Goal: Information Seeking & Learning: Learn about a topic

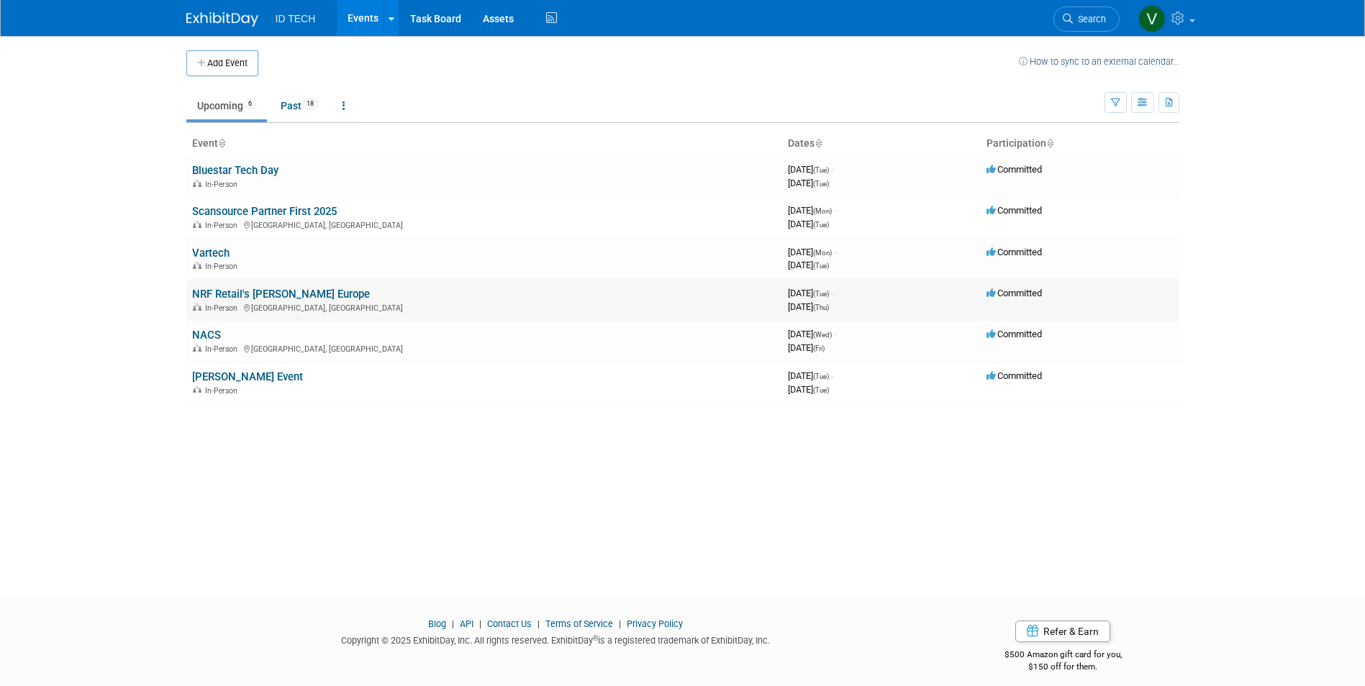
click at [221, 296] on link "NRF Retail's [PERSON_NAME] Europe" at bounding box center [281, 294] width 178 height 13
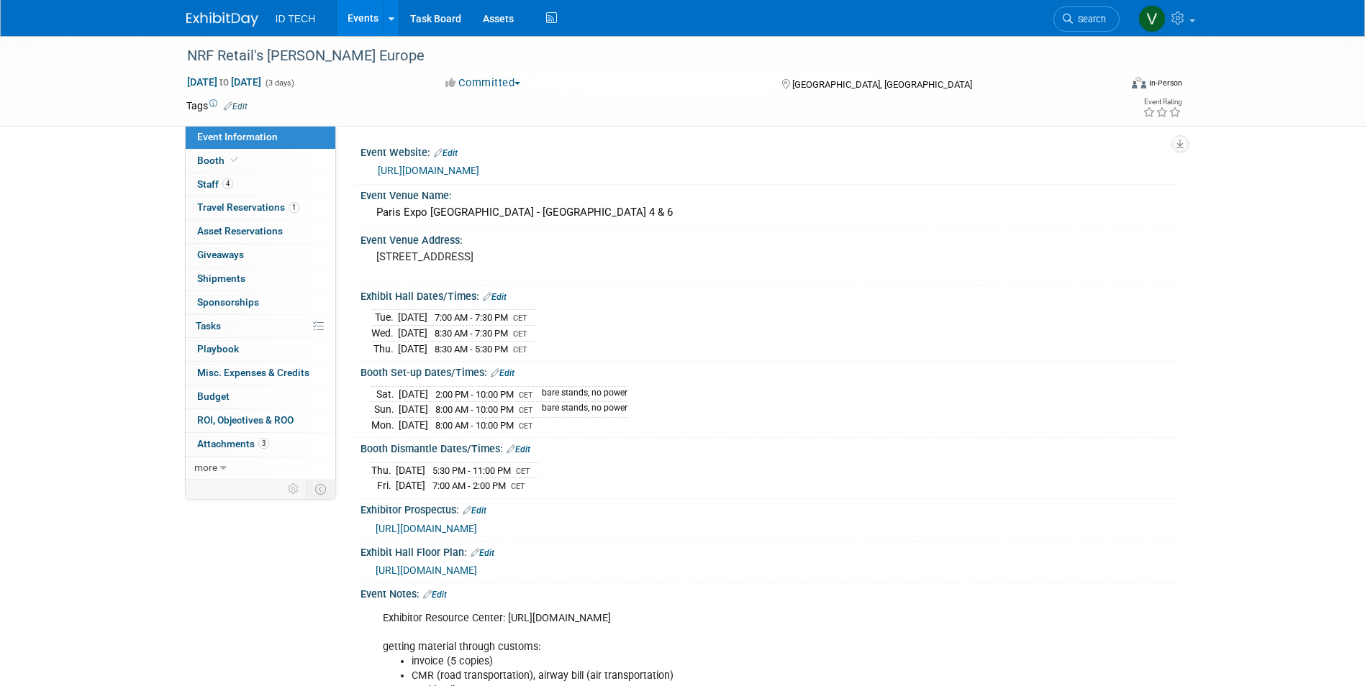
click at [60, 211] on div "NRF Retail's Big Show Europe Sep 16, 2025 to Sep 18, 2025 (3 days) Sep 16, 2025…" at bounding box center [682, 460] width 1365 height 848
click at [255, 187] on link "4 Staff 4" at bounding box center [261, 184] width 150 height 23
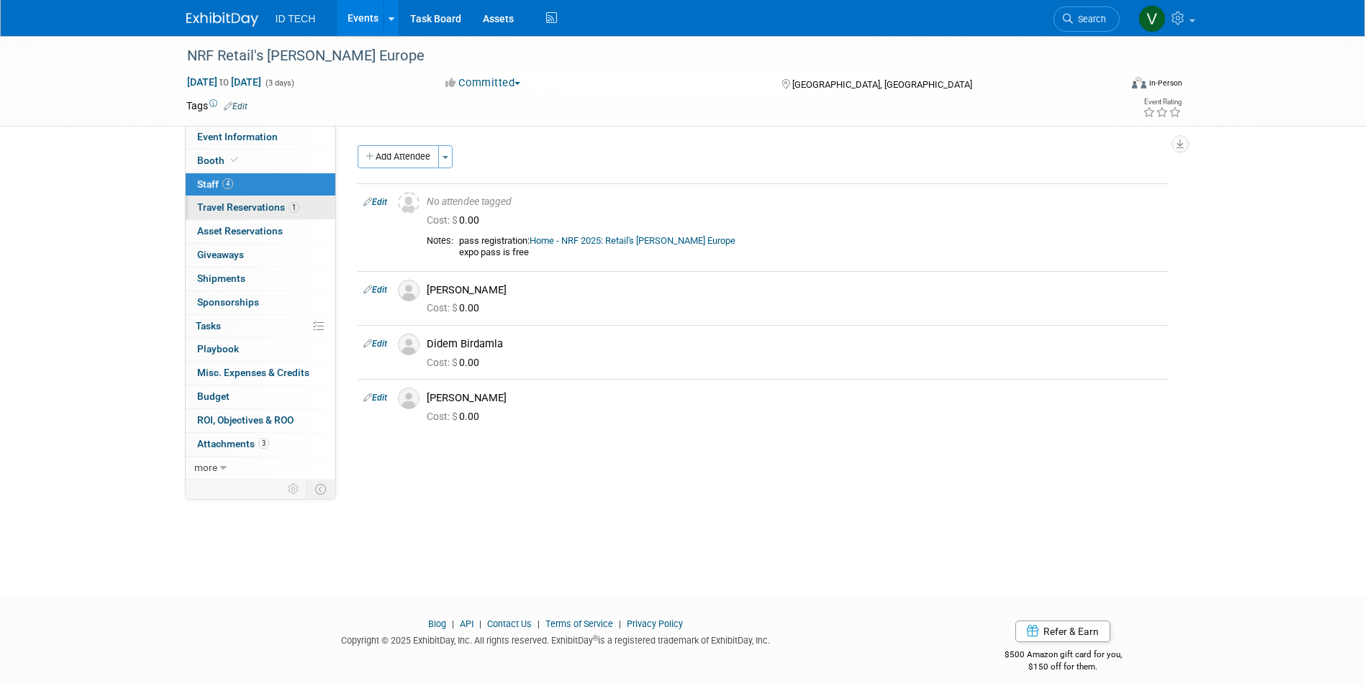
click at [294, 212] on span "1" at bounding box center [294, 207] width 11 height 11
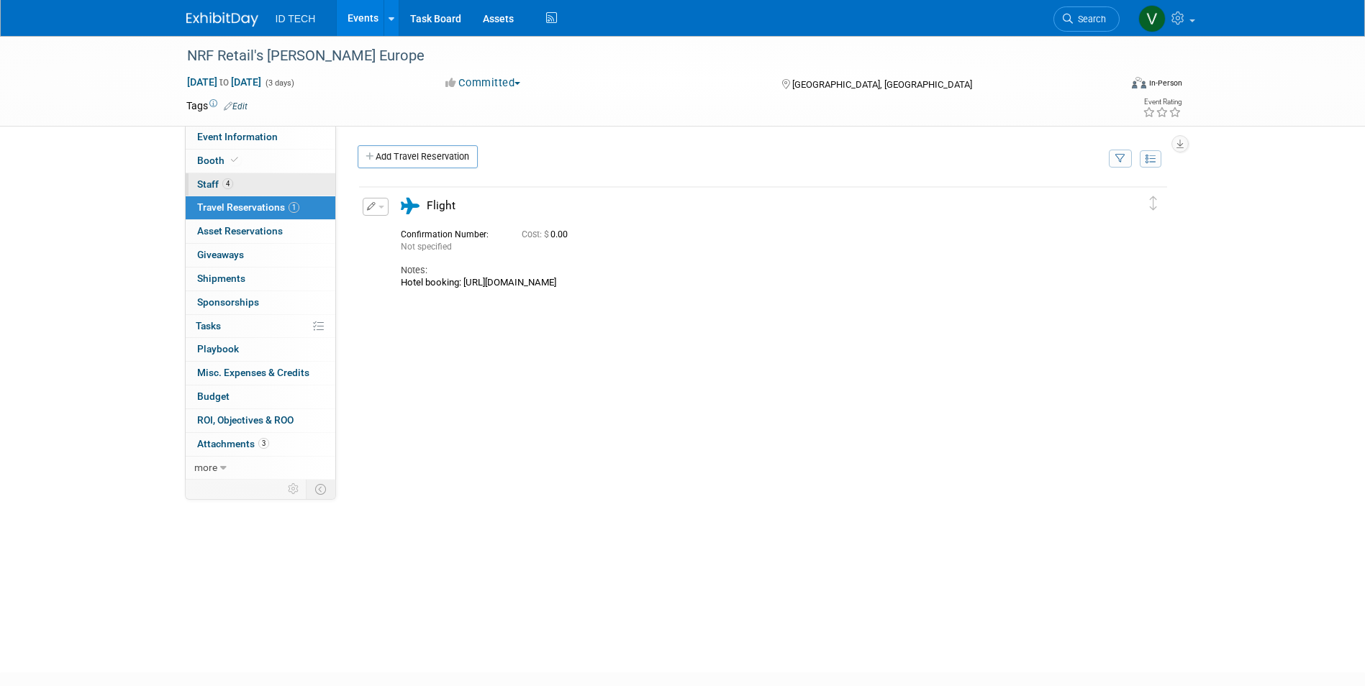
click at [288, 188] on link "4 Staff 4" at bounding box center [261, 184] width 150 height 23
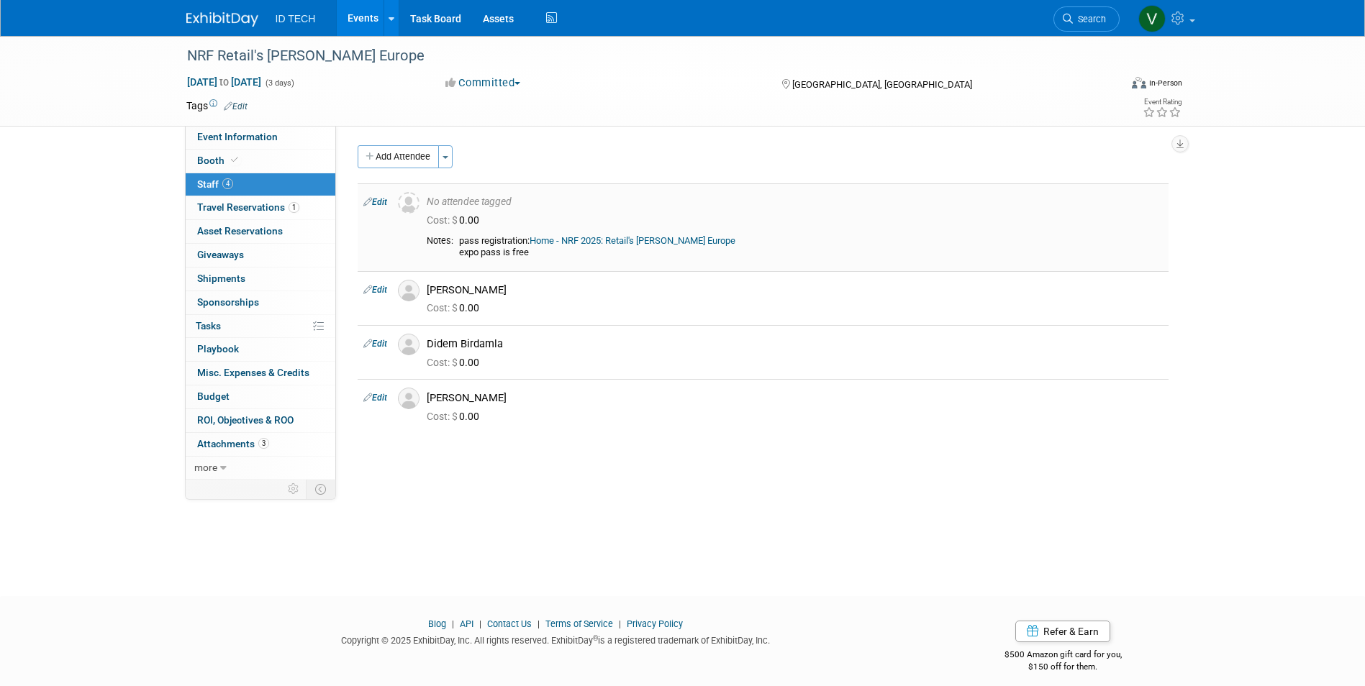
click at [573, 240] on link "Home - NRF 2025: Retail's Big Show Europe" at bounding box center [633, 240] width 206 height 11
click at [314, 202] on link "1 Travel Reservations 1" at bounding box center [261, 207] width 150 height 23
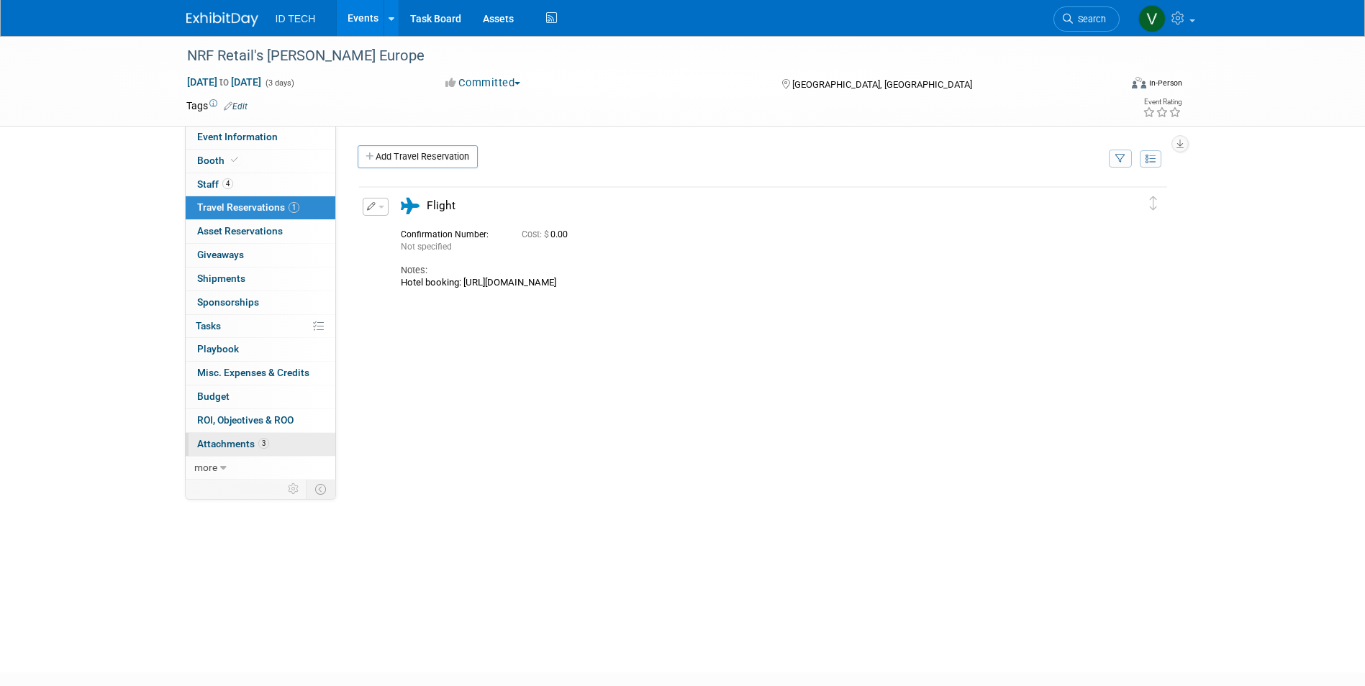
click at [291, 436] on link "3 Attachments 3" at bounding box center [261, 444] width 150 height 23
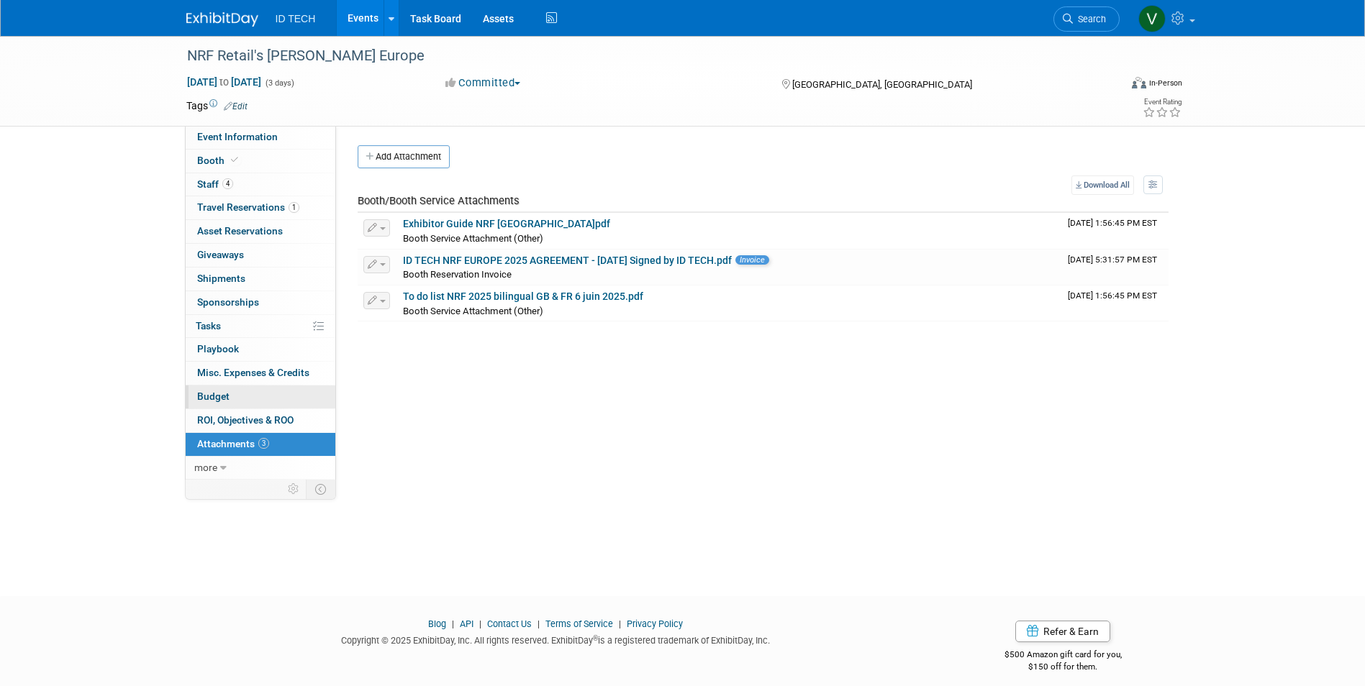
click at [267, 393] on link "Budget" at bounding box center [261, 397] width 150 height 23
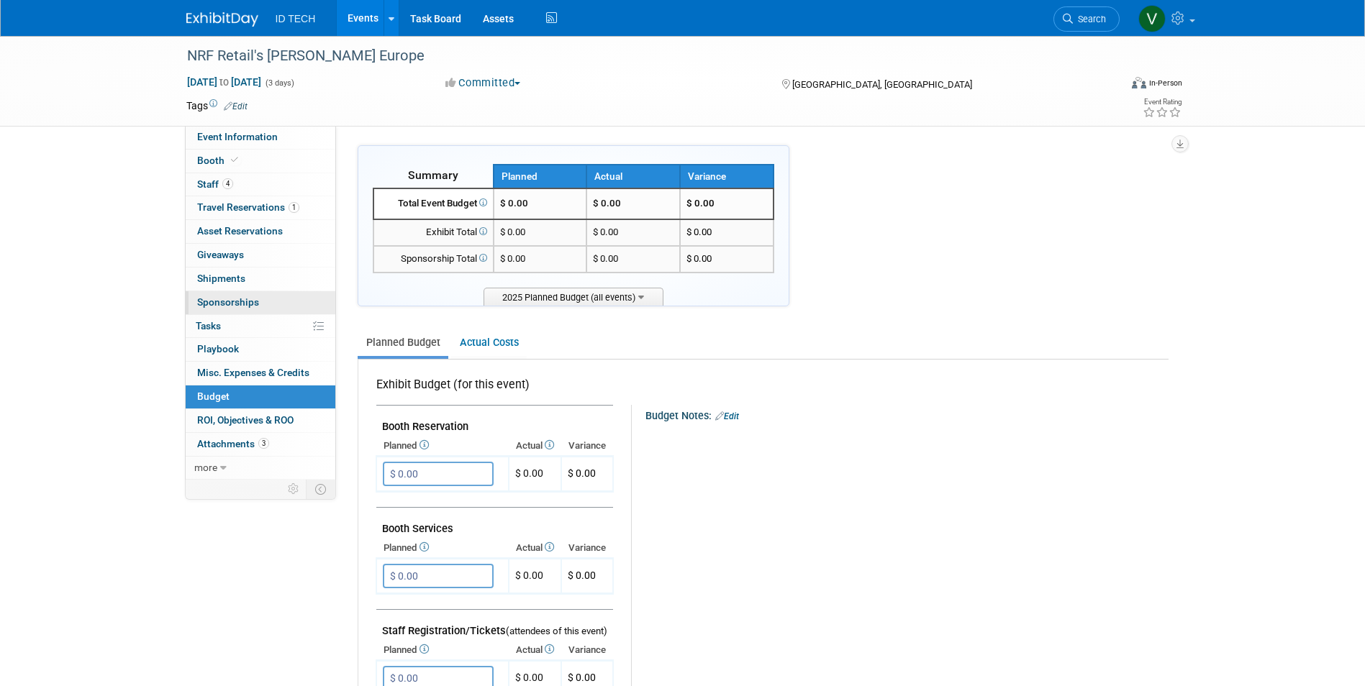
click at [252, 307] on span "Sponsorships 0" at bounding box center [228, 302] width 62 height 12
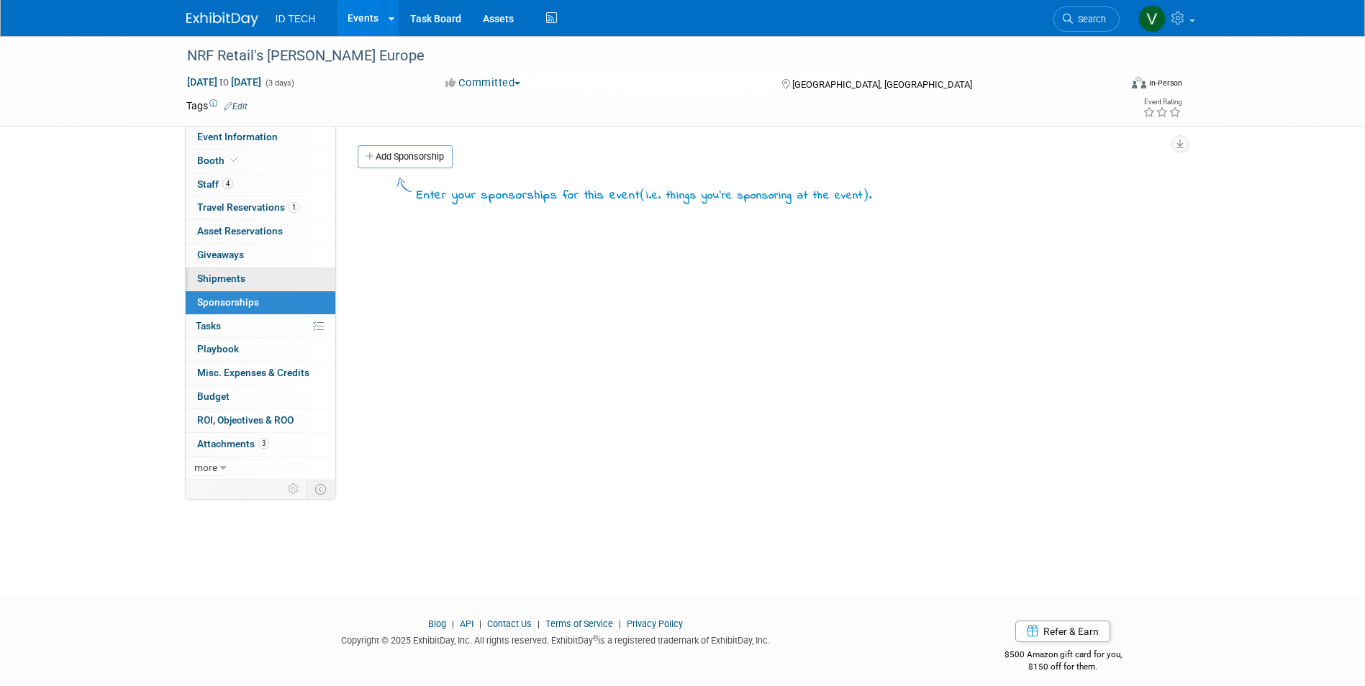
click at [253, 280] on link "0 Shipments 0" at bounding box center [261, 279] width 150 height 23
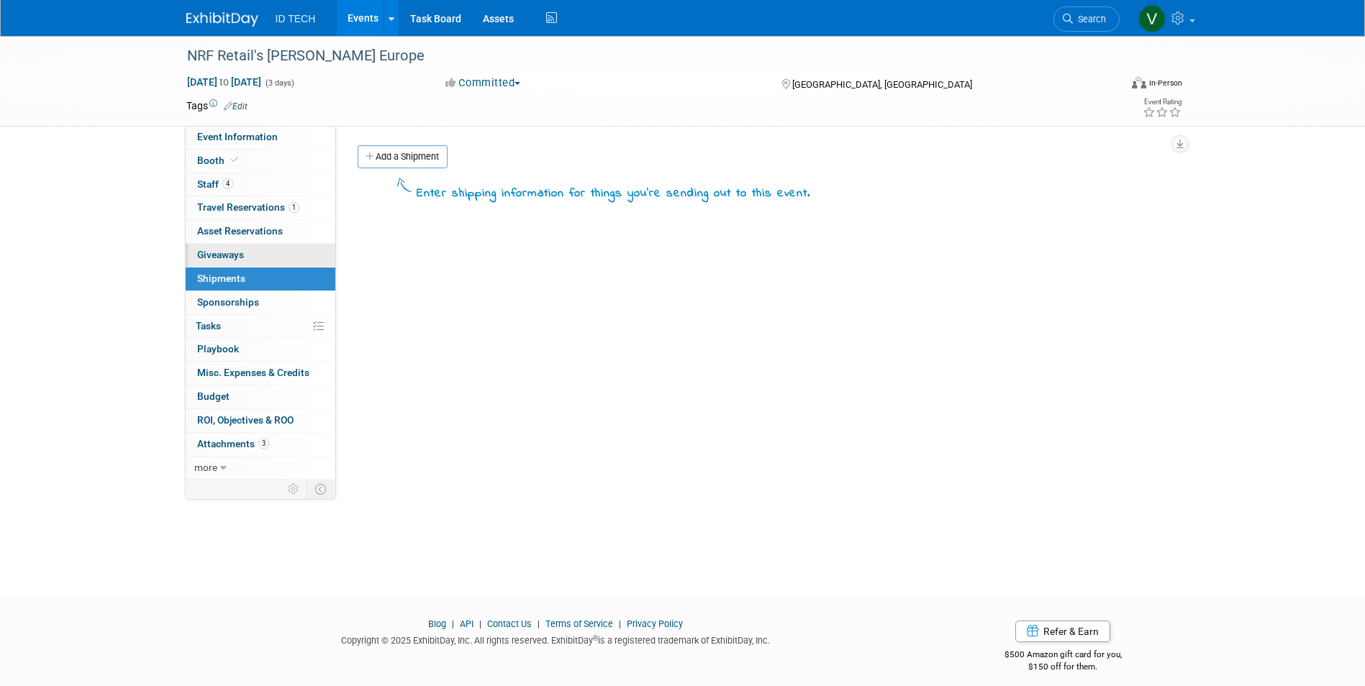
click at [257, 252] on link "0 Giveaways 0" at bounding box center [261, 255] width 150 height 23
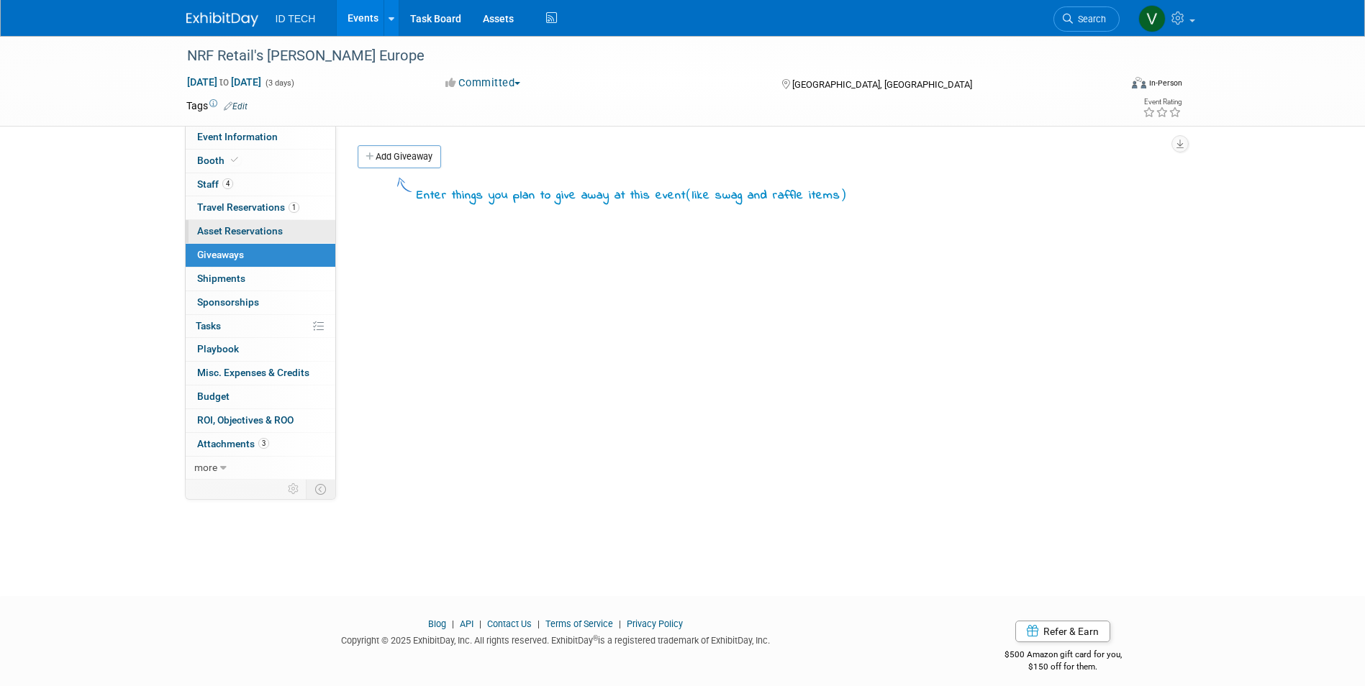
click at [273, 228] on span "Asset Reservations 0" at bounding box center [240, 231] width 86 height 12
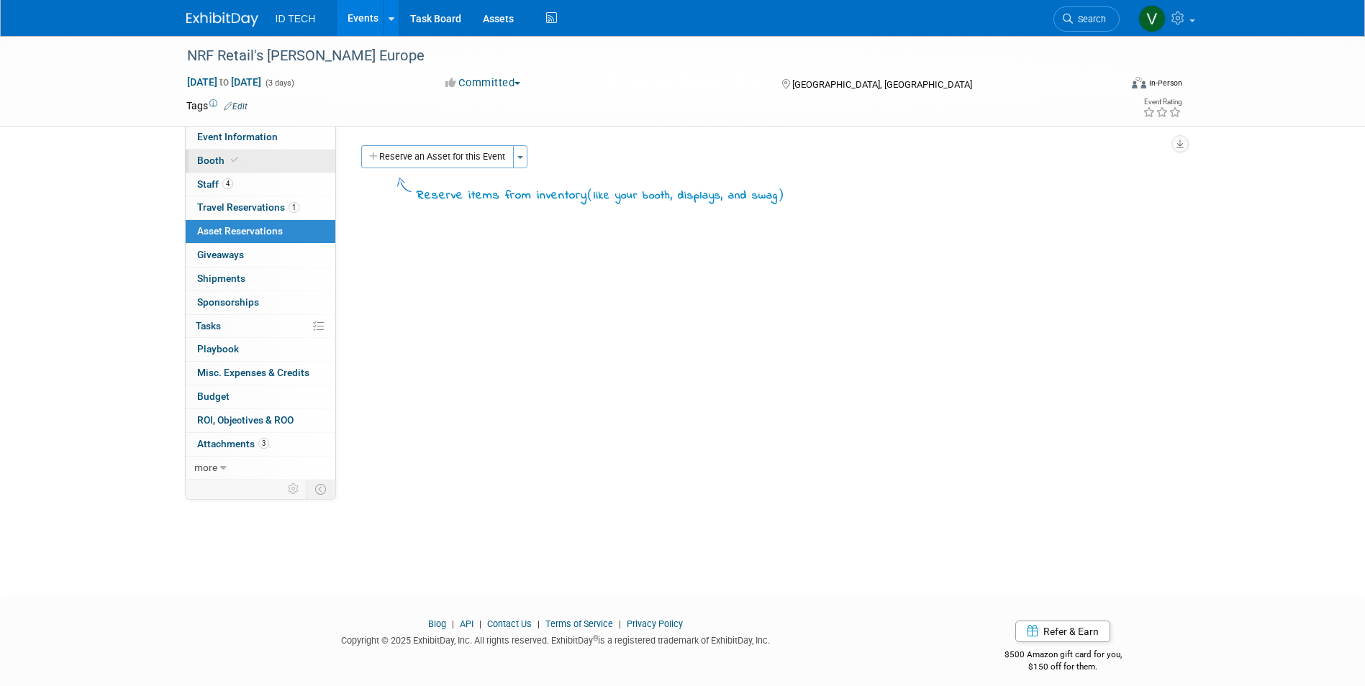
click at [243, 153] on link "Booth" at bounding box center [261, 161] width 150 height 23
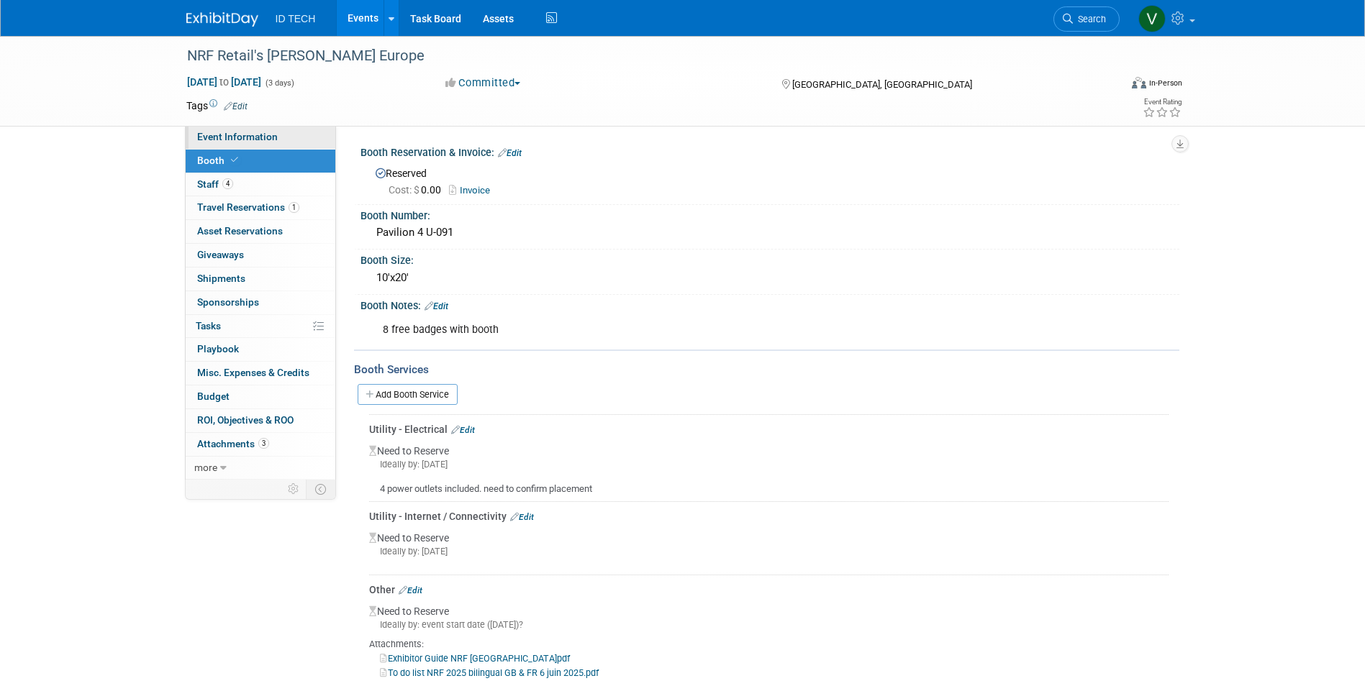
click at [250, 143] on link "Event Information" at bounding box center [261, 137] width 150 height 23
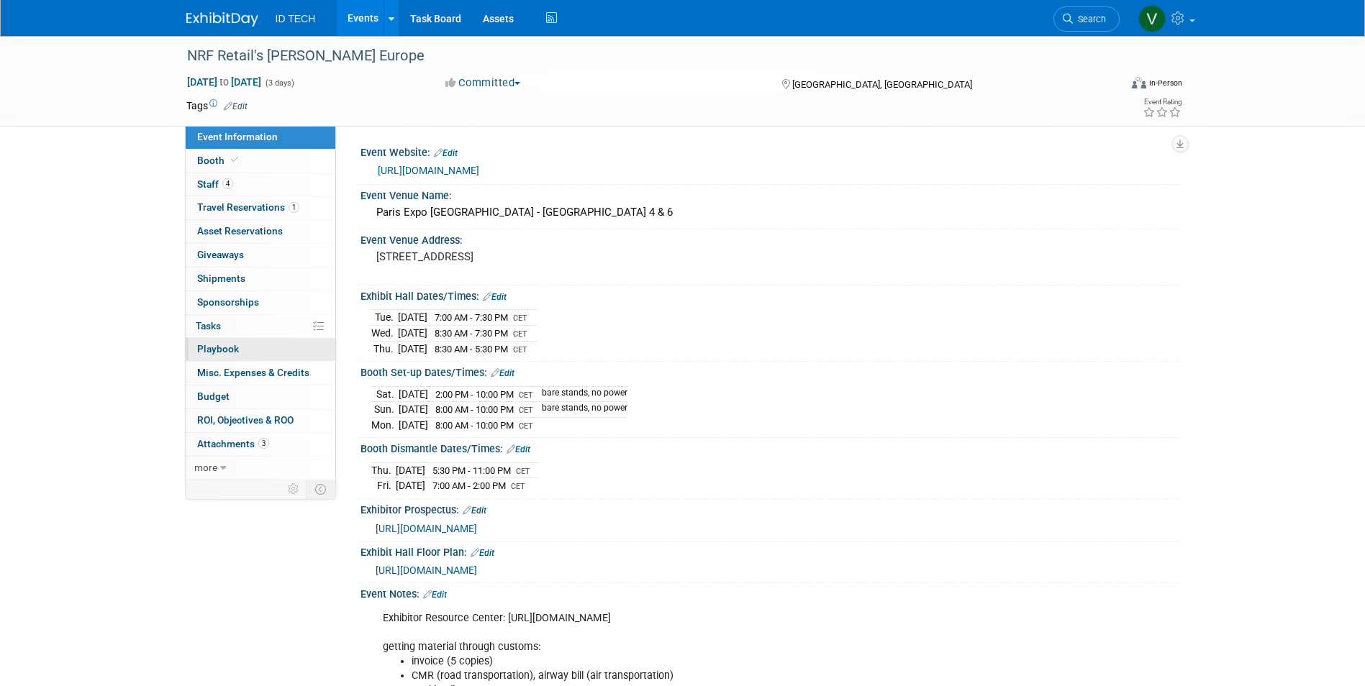
click at [263, 348] on link "0 Playbook 0" at bounding box center [261, 349] width 150 height 23
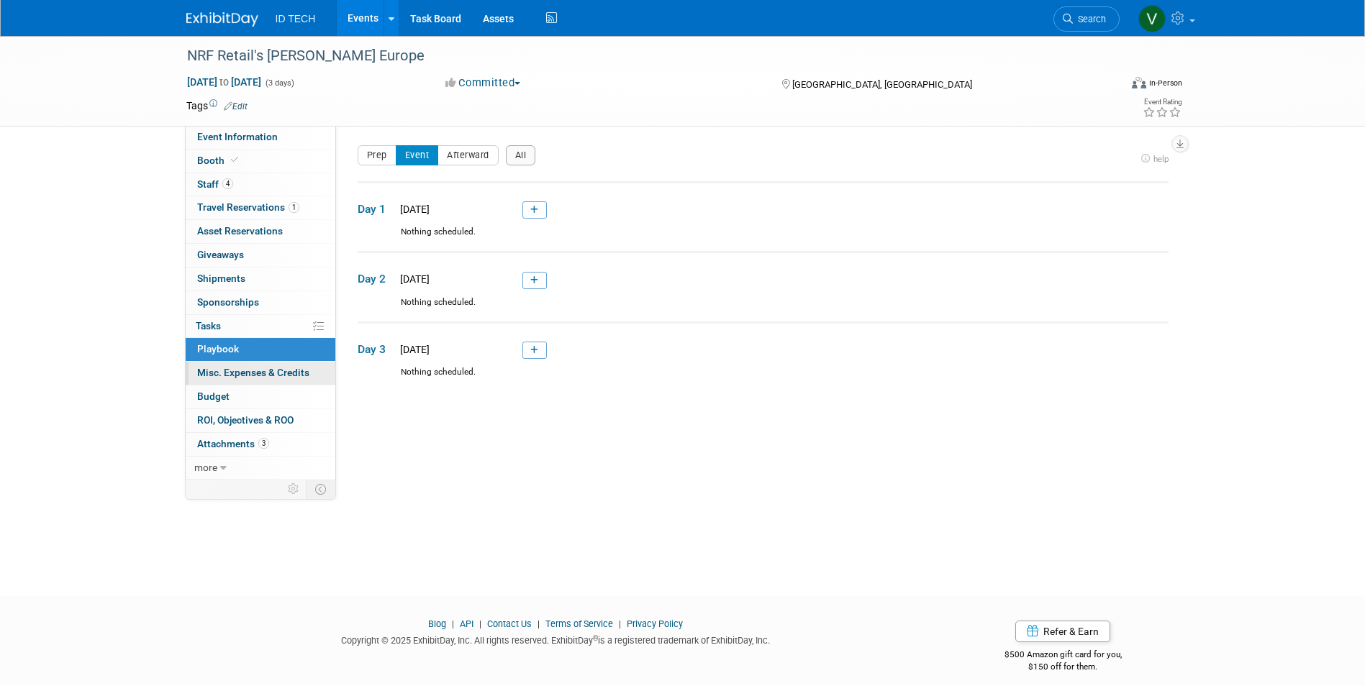
click at [263, 373] on span "Misc. Expenses & Credits 0" at bounding box center [253, 373] width 112 height 12
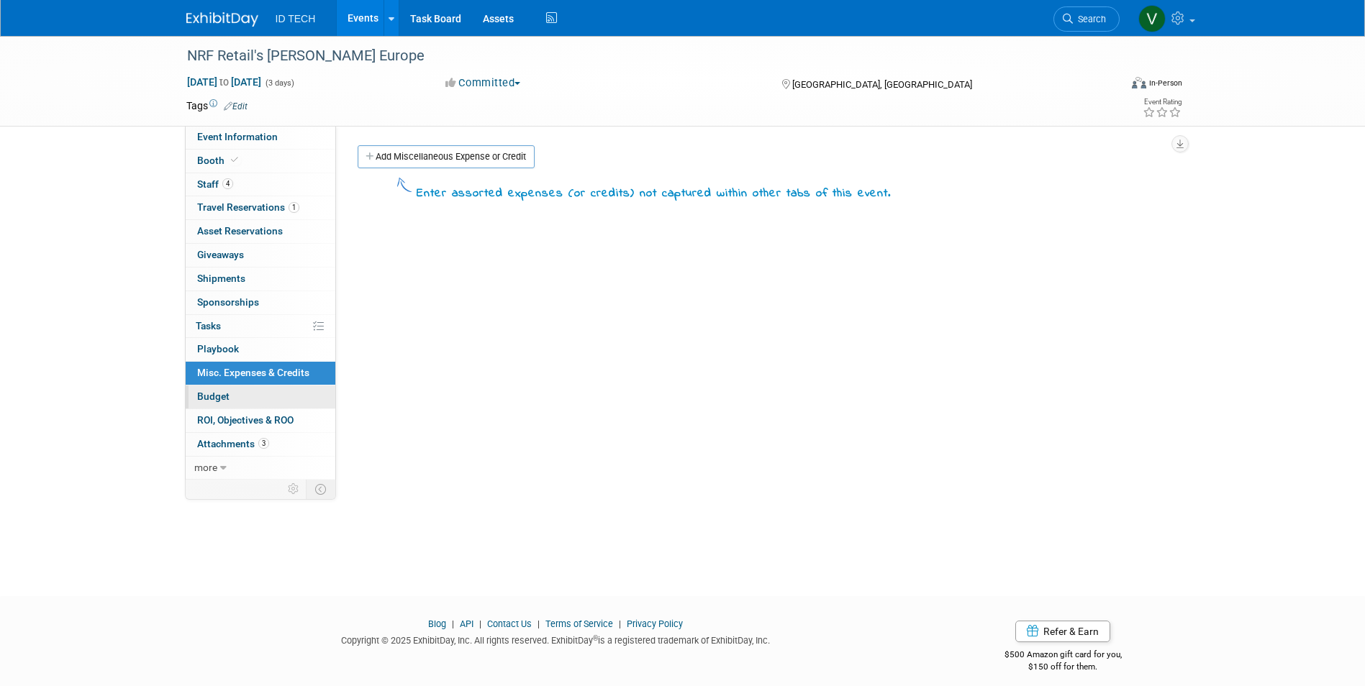
click at [254, 398] on link "Budget" at bounding box center [261, 397] width 150 height 23
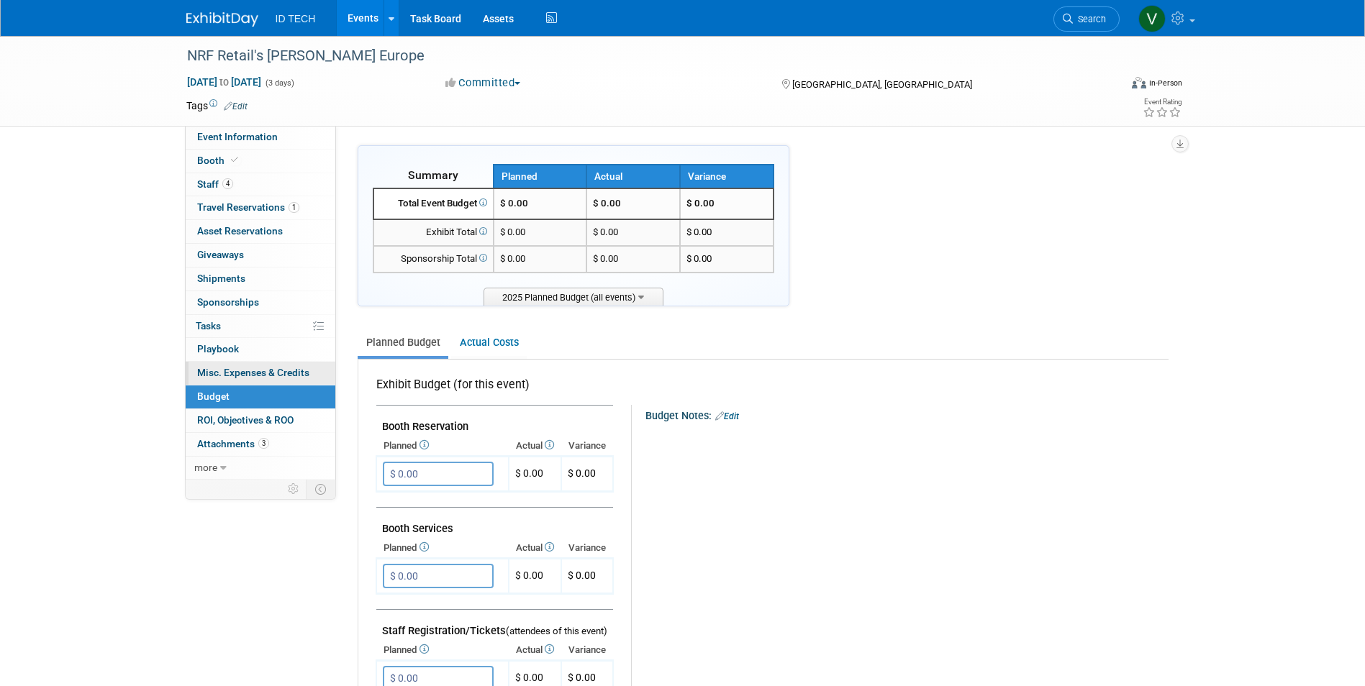
click at [259, 373] on span "Misc. Expenses & Credits 0" at bounding box center [253, 373] width 112 height 12
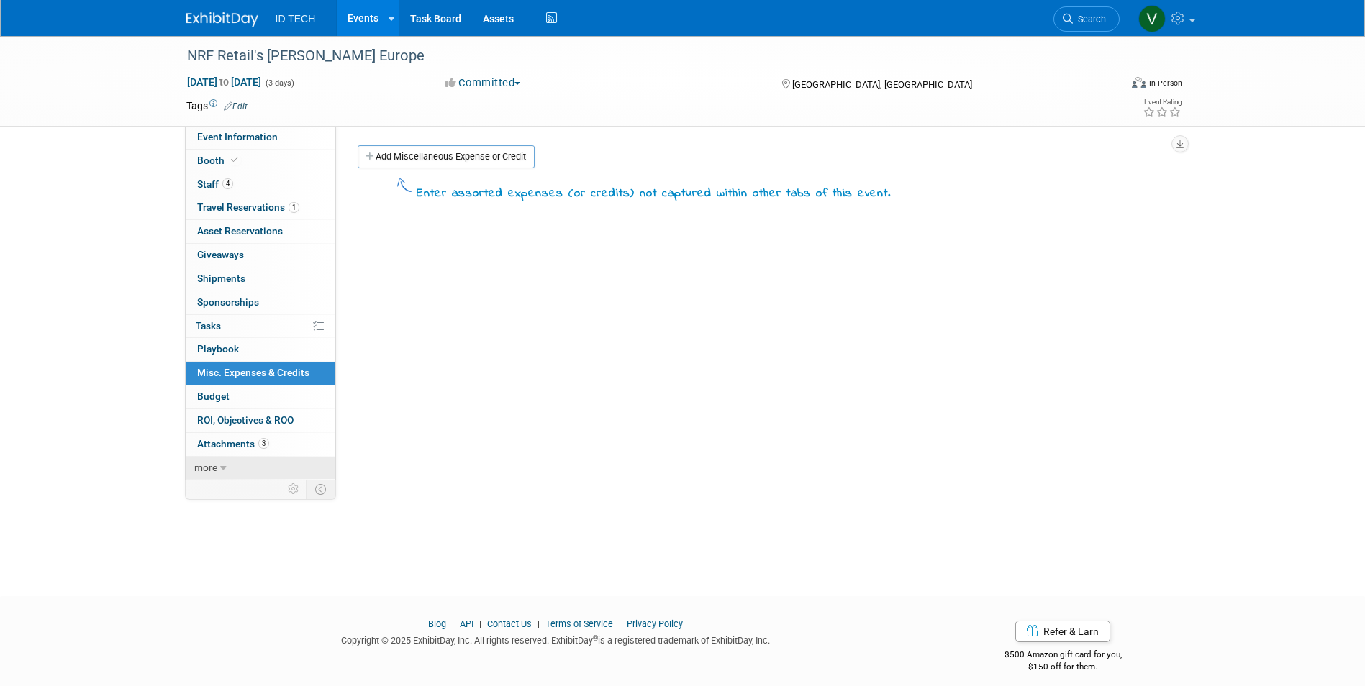
click at [214, 467] on span "more" at bounding box center [205, 468] width 23 height 12
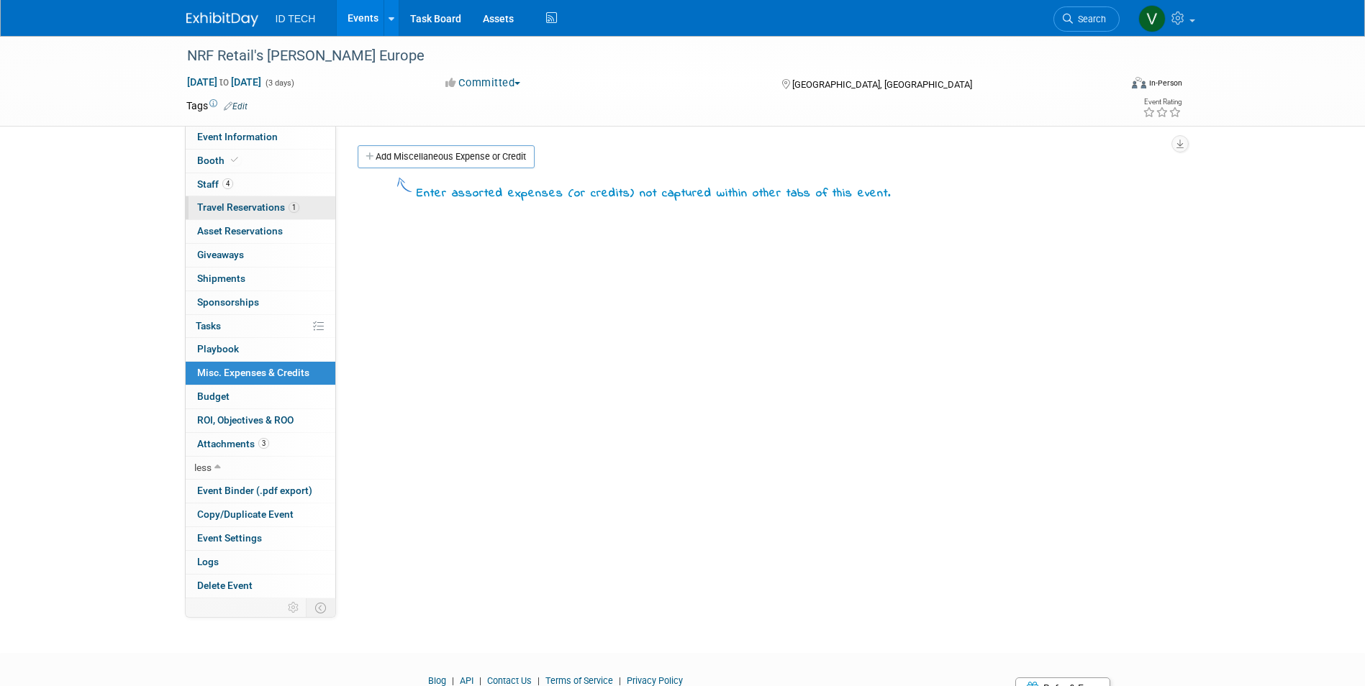
click at [248, 201] on span "Travel Reservations 1" at bounding box center [248, 207] width 102 height 12
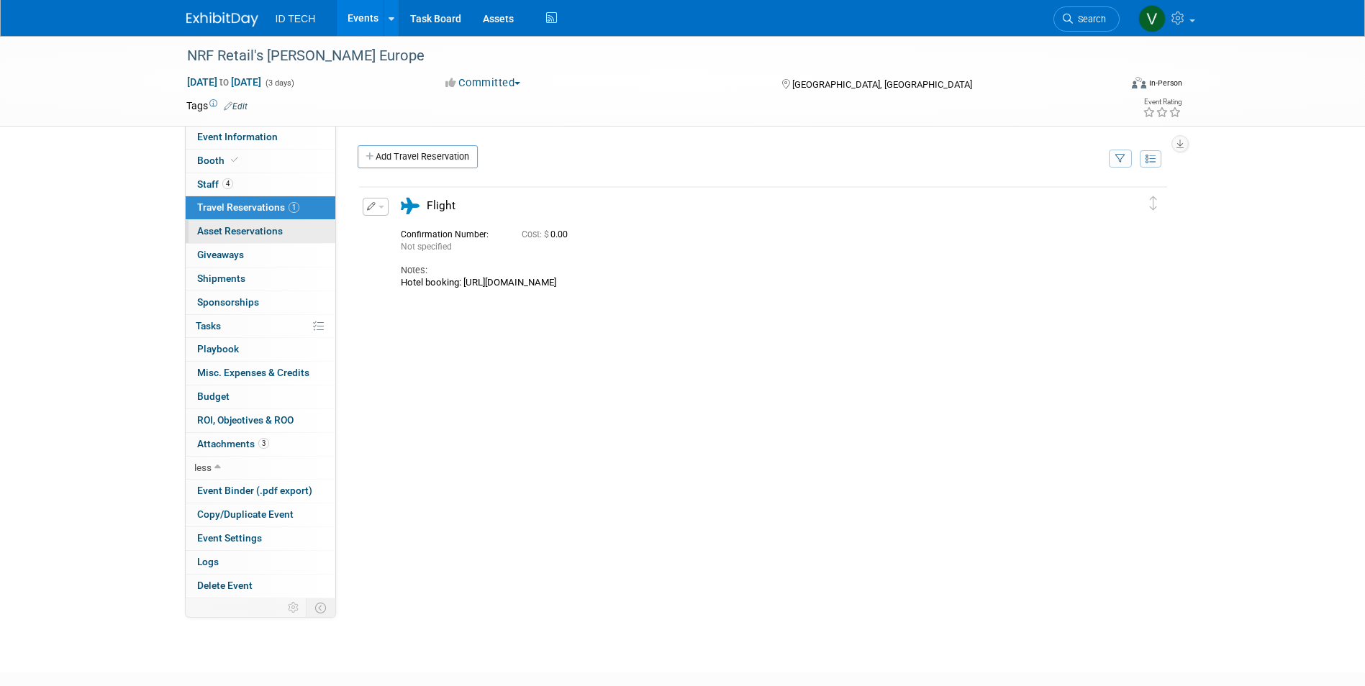
click at [256, 235] on span "Asset Reservations 0" at bounding box center [240, 231] width 86 height 12
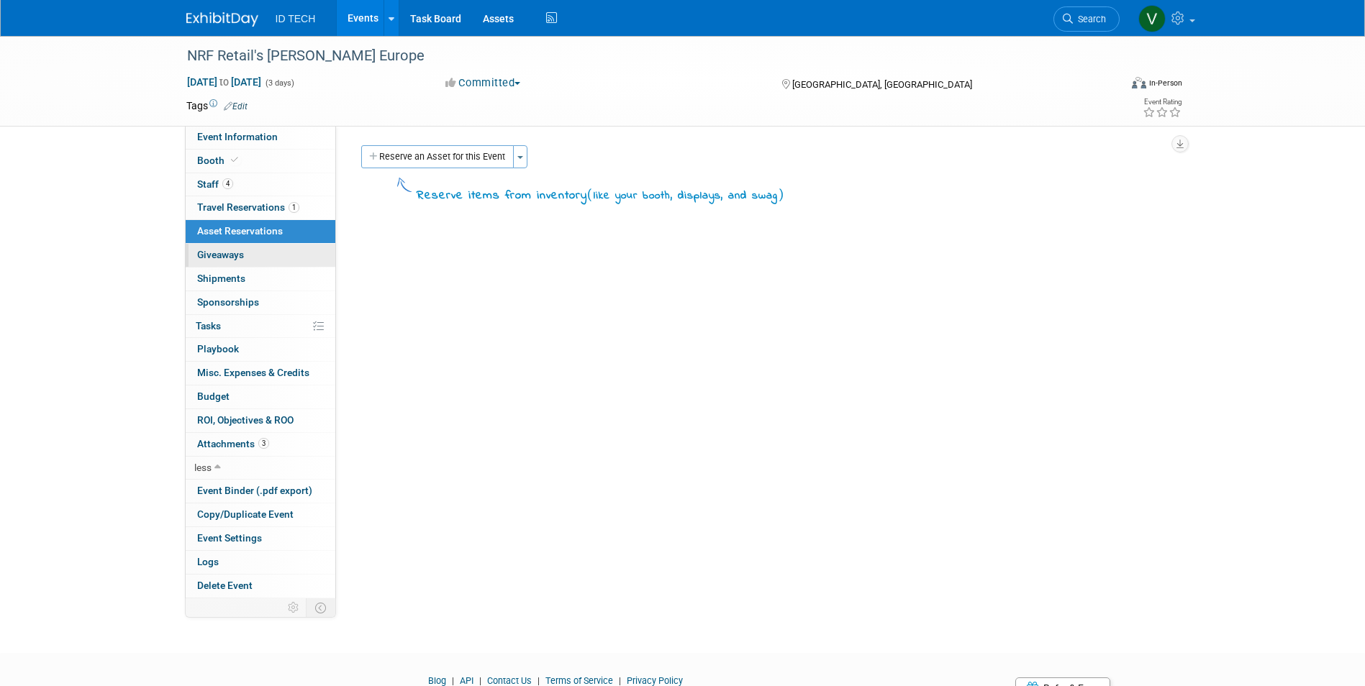
click at [241, 263] on link "0 Giveaways 0" at bounding box center [261, 255] width 150 height 23
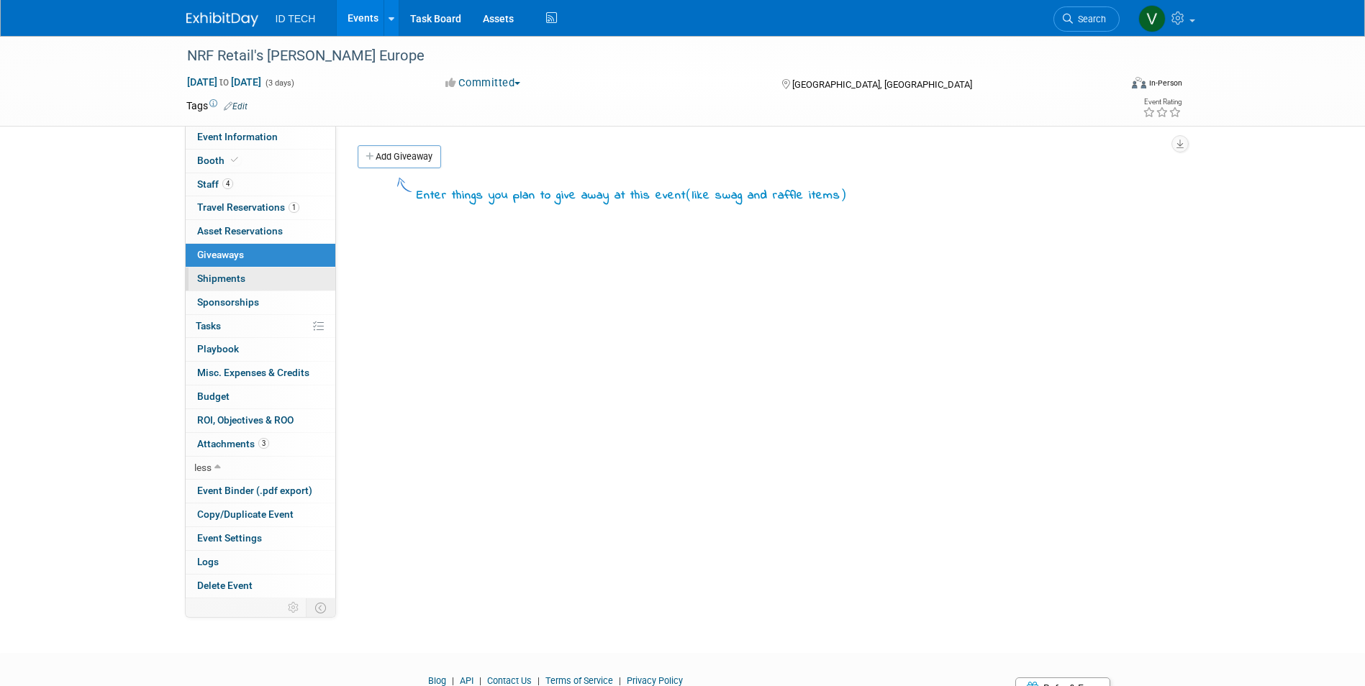
click at [242, 274] on span "Shipments 0" at bounding box center [221, 279] width 48 height 12
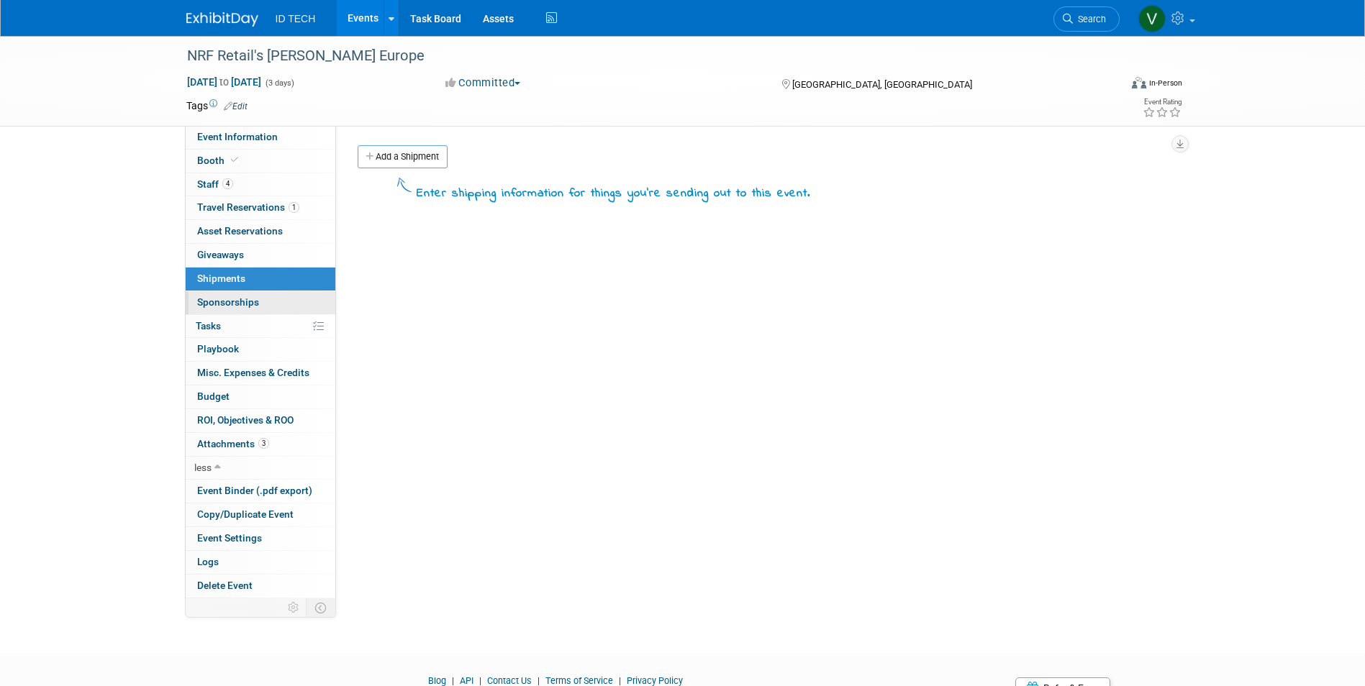
click at [245, 294] on link "0 Sponsorships 0" at bounding box center [261, 302] width 150 height 23
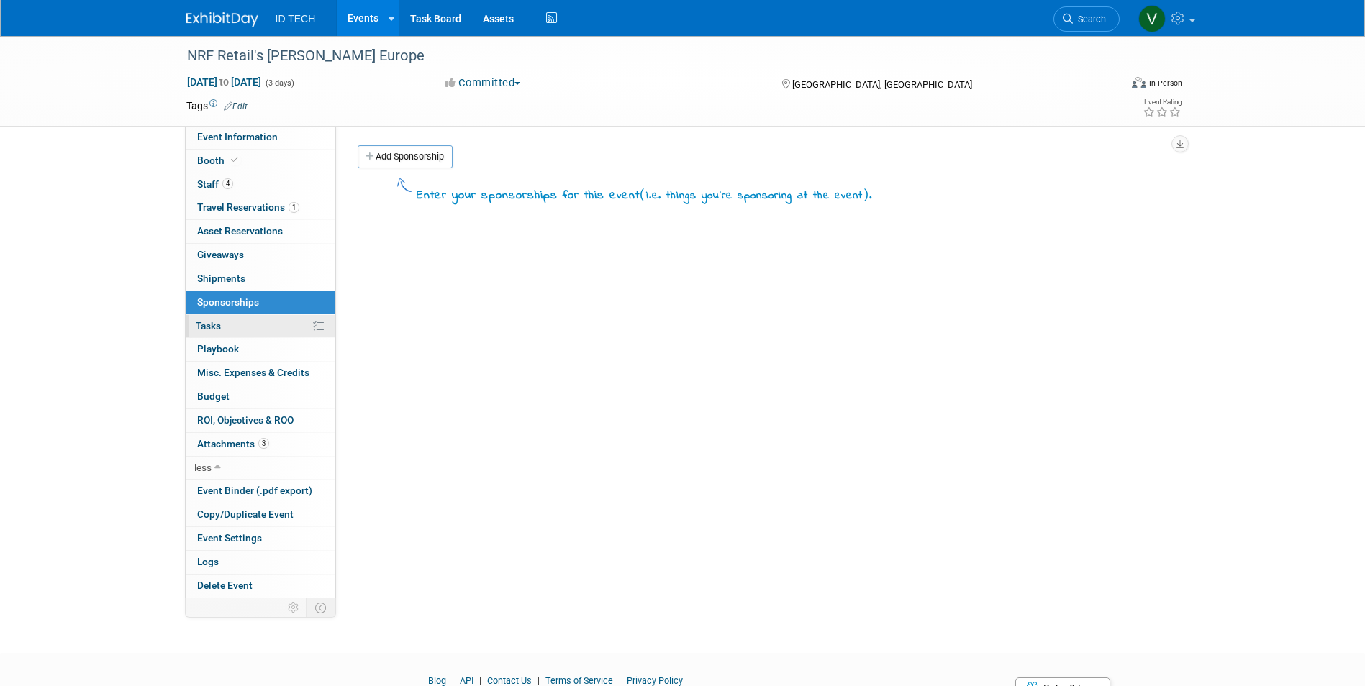
click at [244, 322] on link "0% Tasks 0%" at bounding box center [261, 326] width 150 height 23
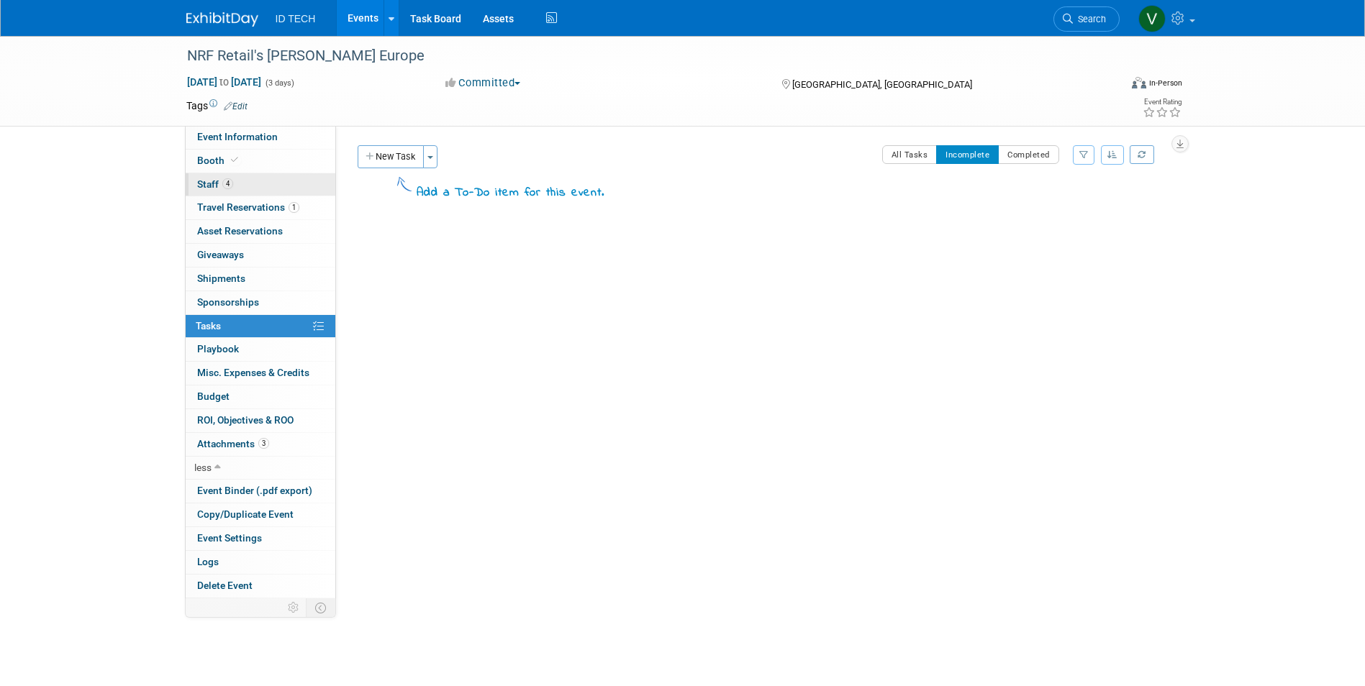
click at [251, 173] on link "4 Staff 4" at bounding box center [261, 184] width 150 height 23
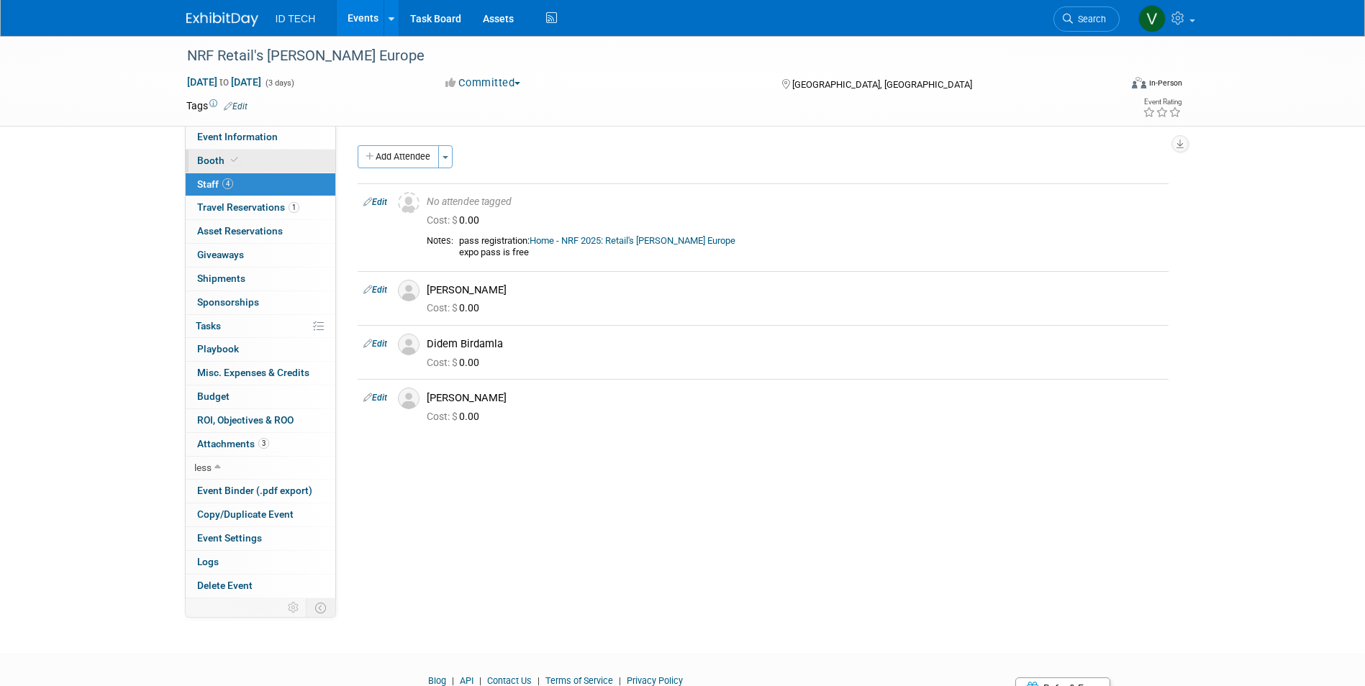
click at [254, 162] on link "Booth" at bounding box center [261, 161] width 150 height 23
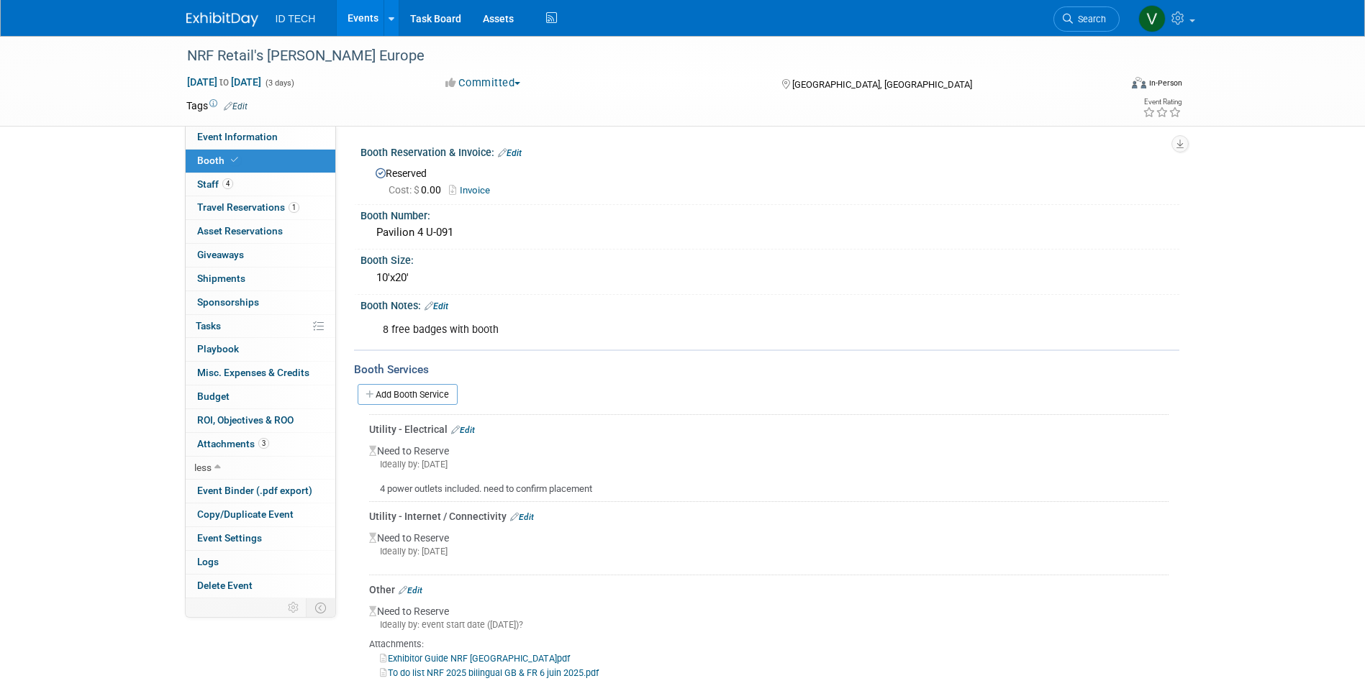
click at [233, 158] on icon at bounding box center [234, 160] width 7 height 8
click at [230, 137] on span "Event Information" at bounding box center [237, 137] width 81 height 12
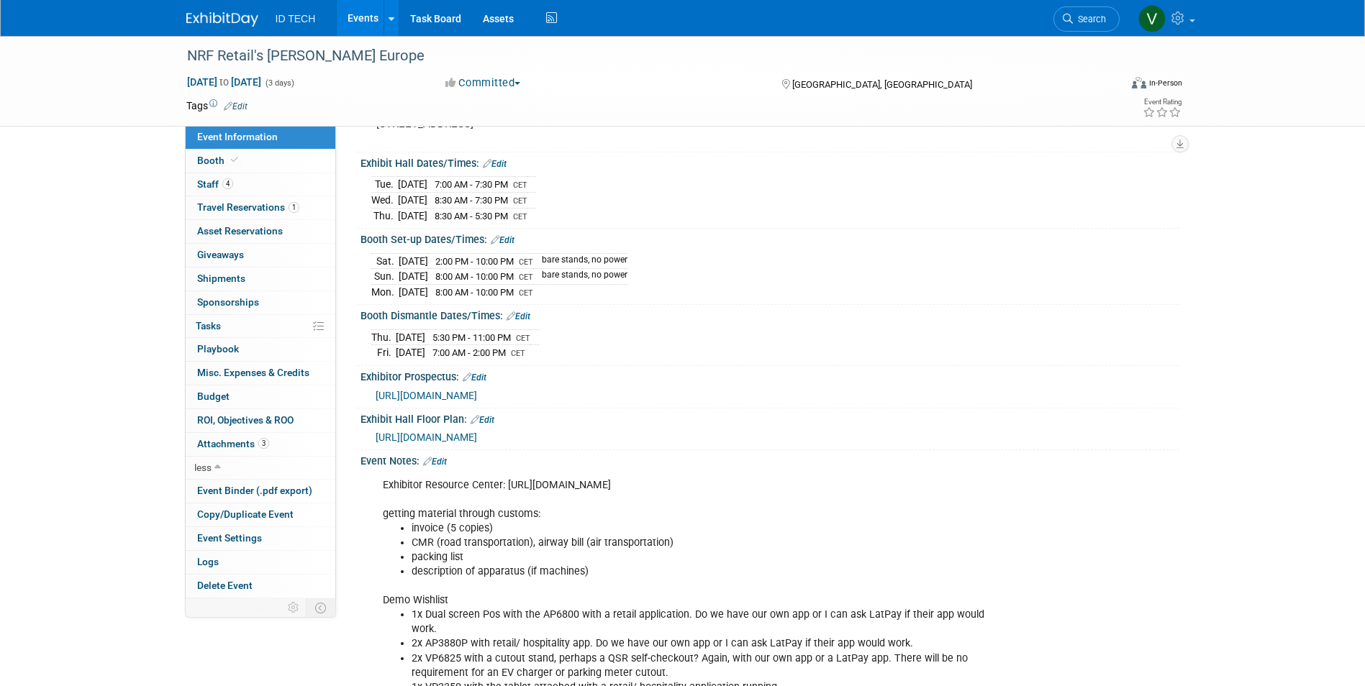
scroll to position [216, 0]
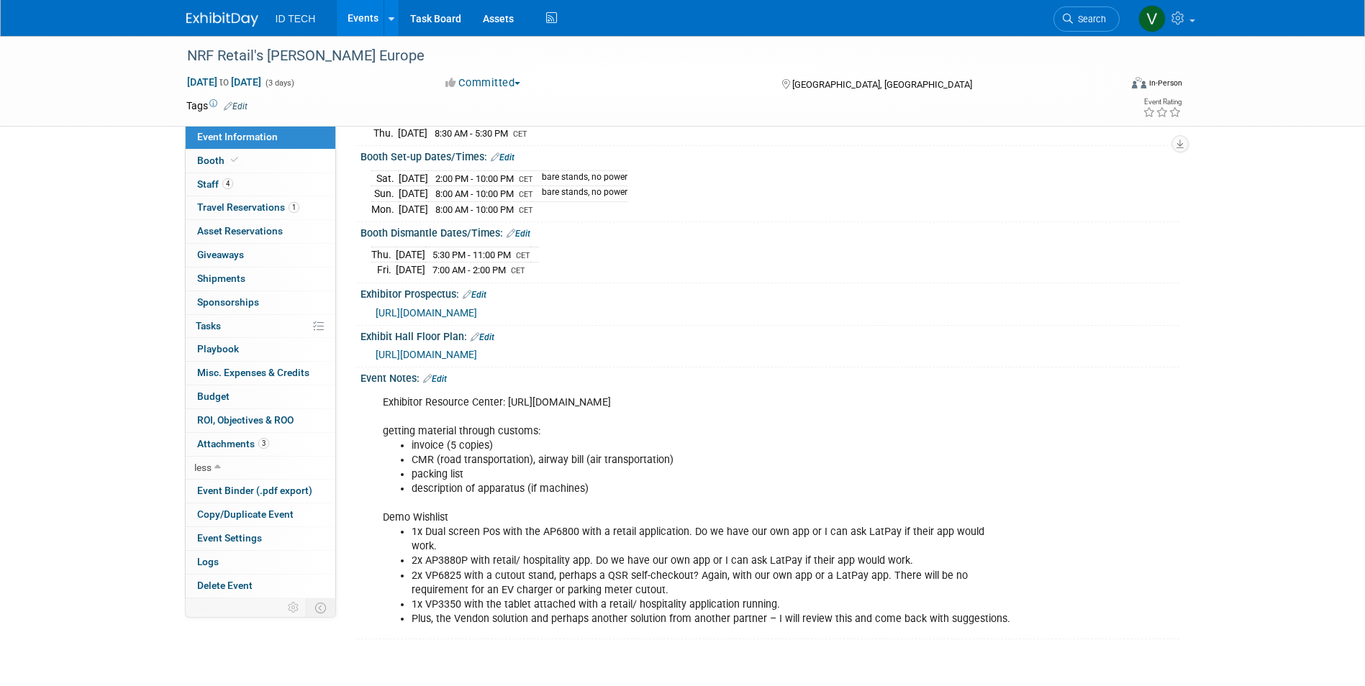
click at [442, 351] on span "https://event.nrfbigshoweurope.com/2025/en/map.htm" at bounding box center [426, 355] width 101 height 12
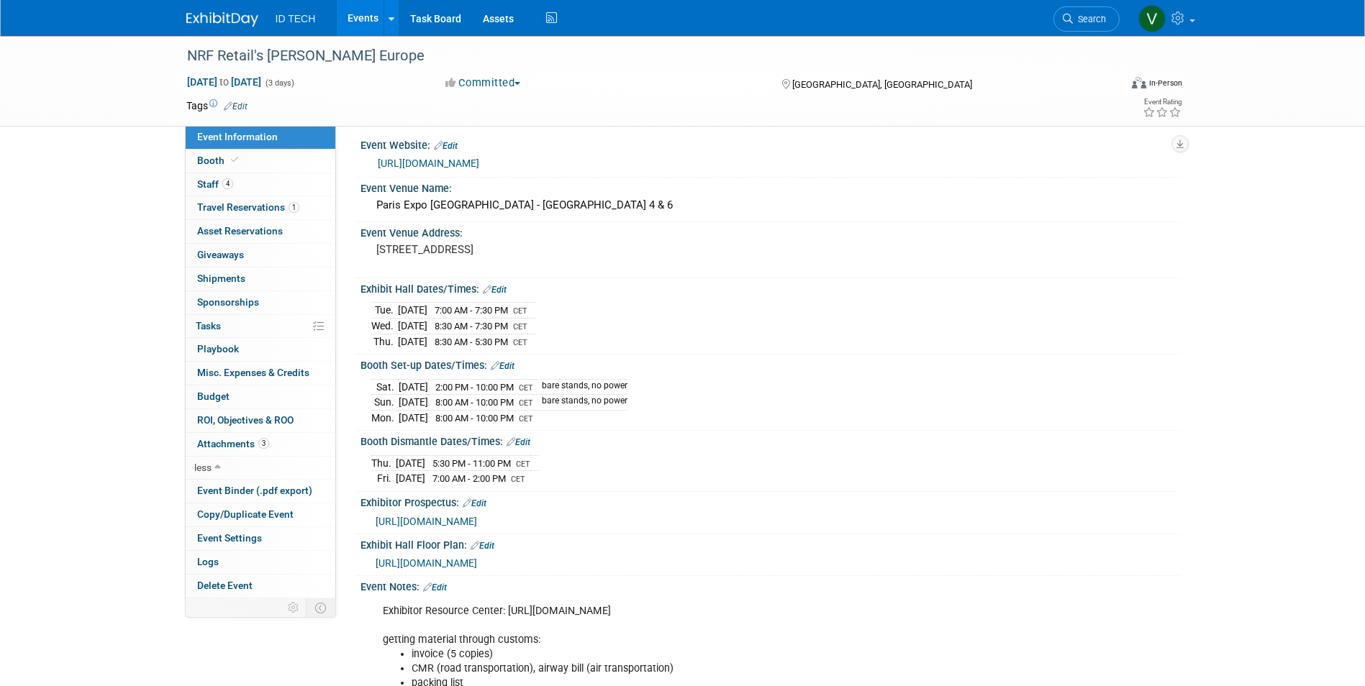
scroll to position [0, 0]
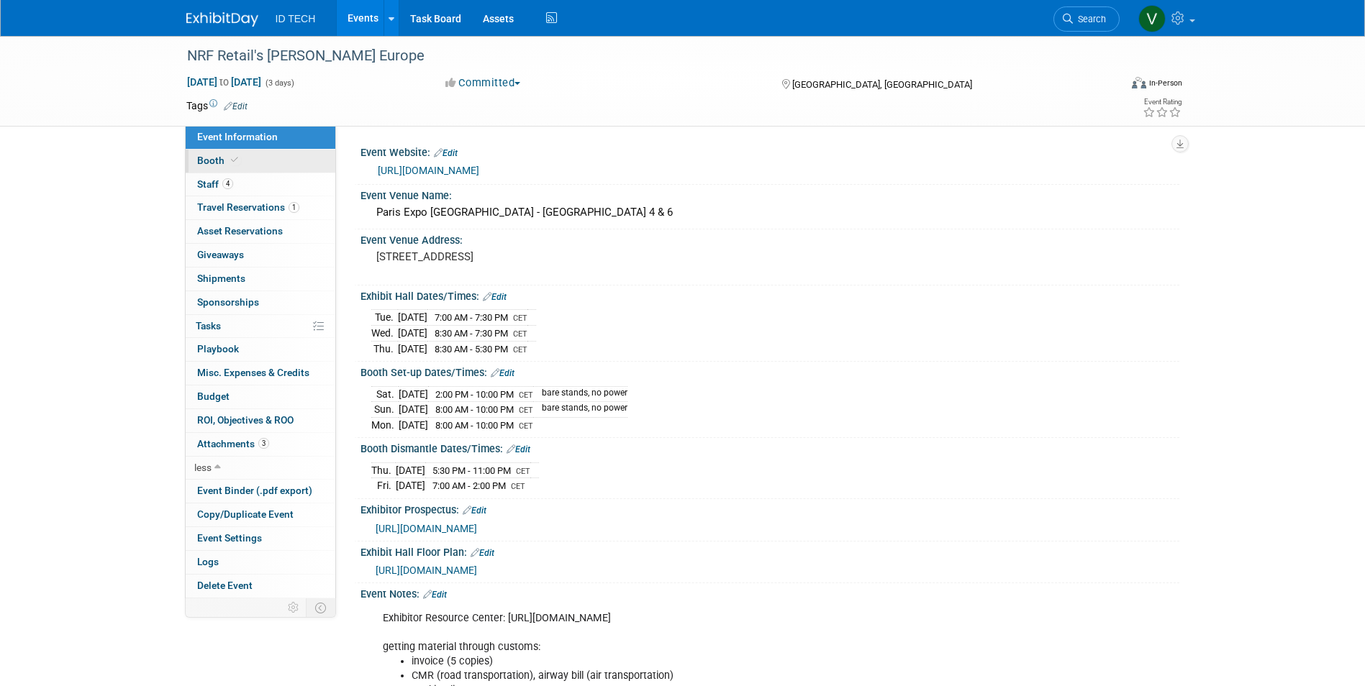
click at [248, 162] on link "Booth" at bounding box center [261, 161] width 150 height 23
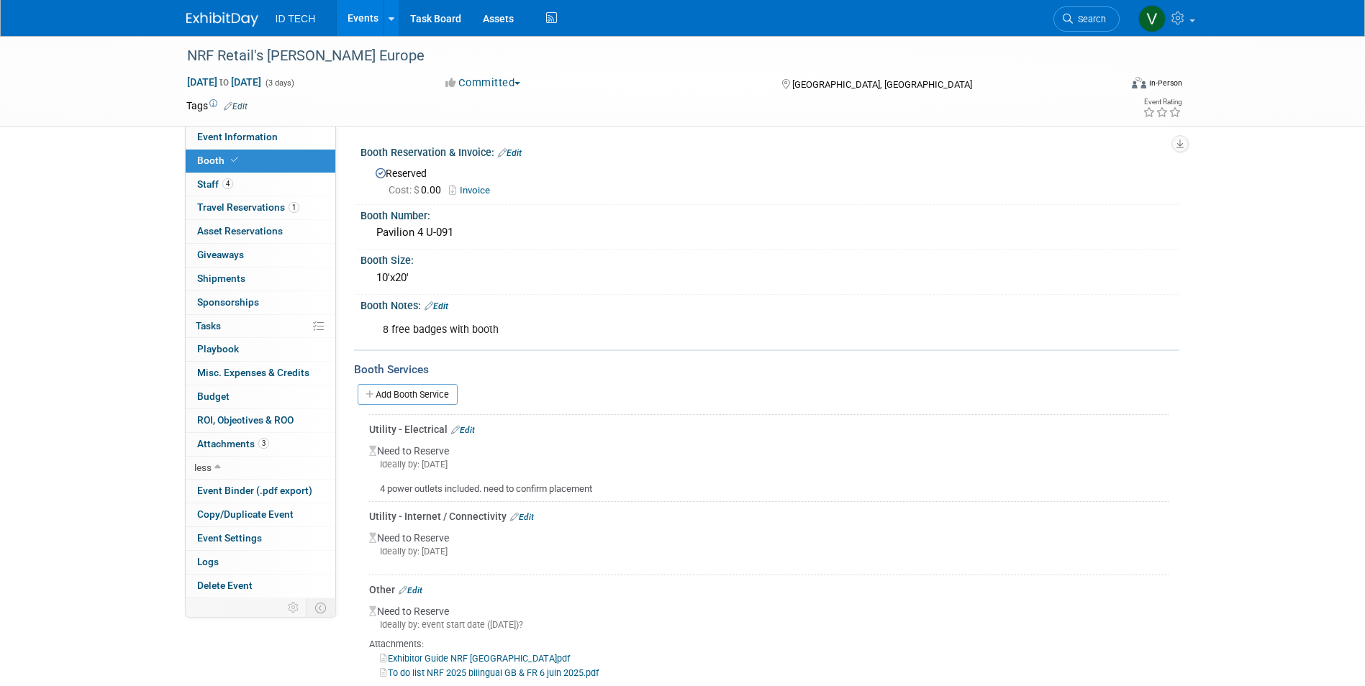
click at [78, 187] on div "NRF Retail's Big Show Europe Sep 16, 2025 to Sep 18, 2025 (3 days) Sep 16, 2025…" at bounding box center [682, 387] width 1365 height 703
click at [99, 546] on div "NRF Retail's Big Show Europe Sep 16, 2025 to Sep 18, 2025 (3 days) Sep 16, 2025…" at bounding box center [682, 387] width 1365 height 703
click at [137, 352] on div "NRF Retail's Big Show Europe Sep 16, 2025 to Sep 18, 2025 (3 days) Sep 16, 2025…" at bounding box center [682, 387] width 1365 height 703
